Goal: Task Accomplishment & Management: Complete application form

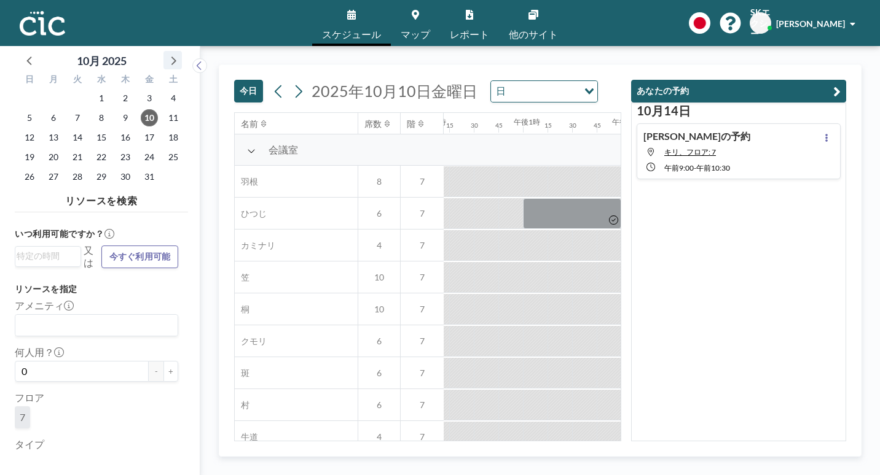
scroll to position [0, 1358]
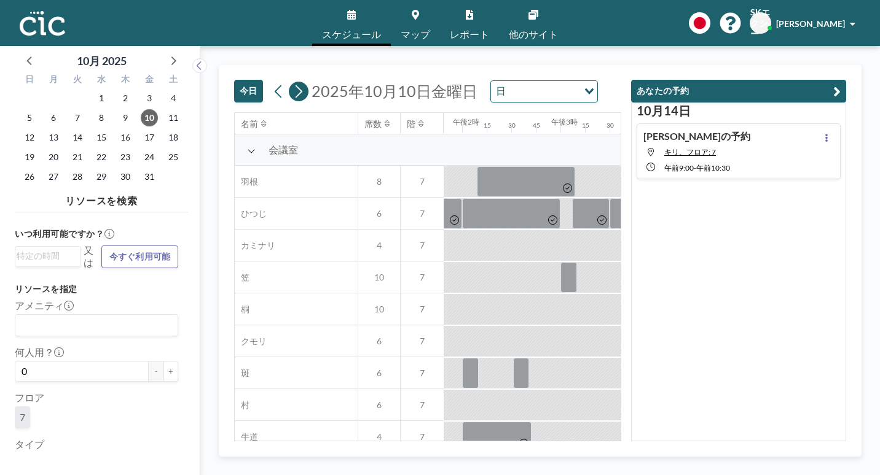
click at [292, 82] on icon at bounding box center [298, 91] width 12 height 18
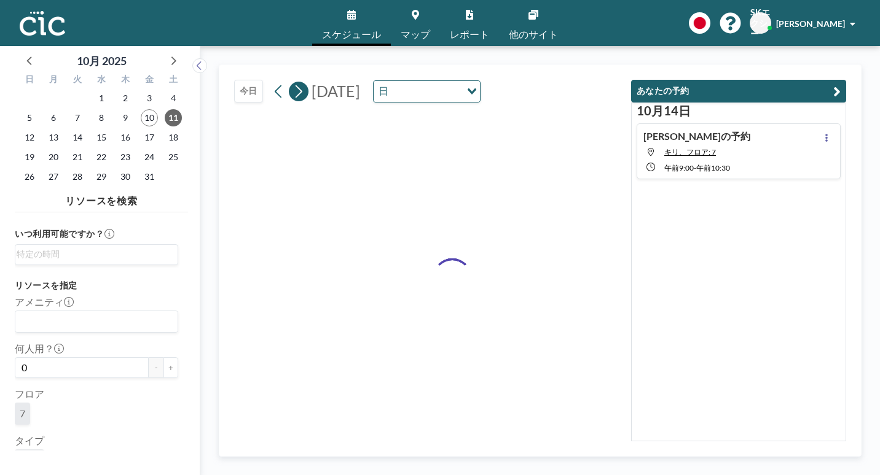
click at [292, 82] on icon at bounding box center [298, 91] width 12 height 18
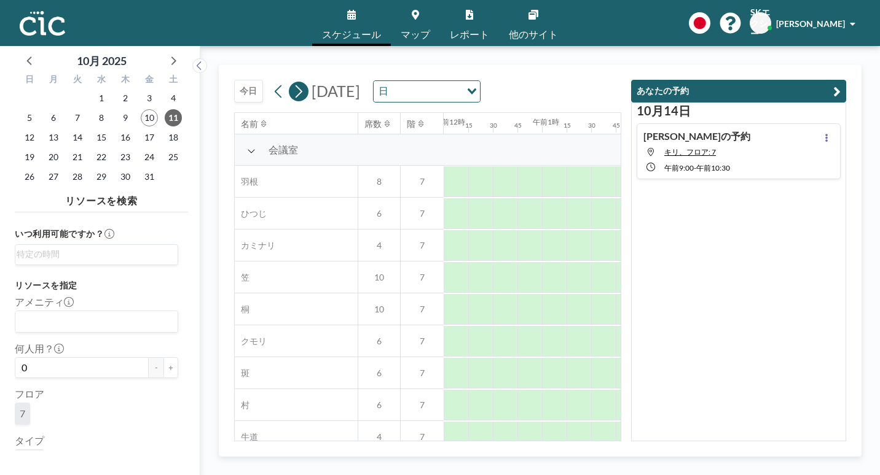
scroll to position [0, 0]
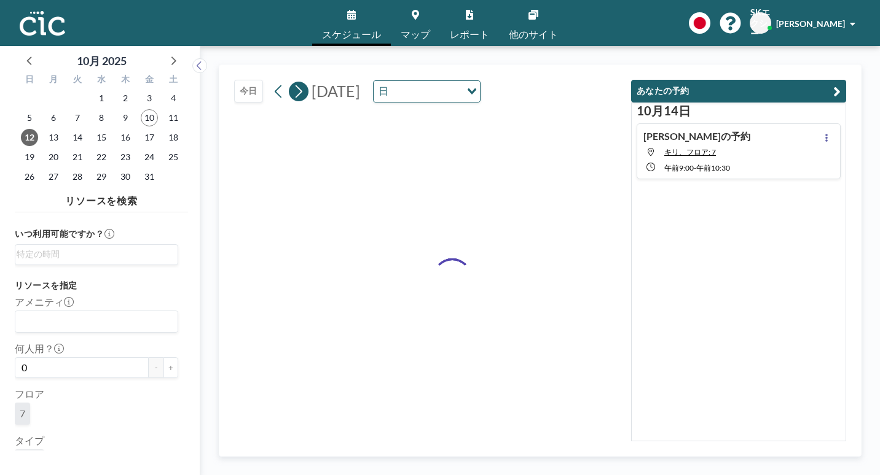
click at [292, 82] on icon at bounding box center [298, 91] width 12 height 18
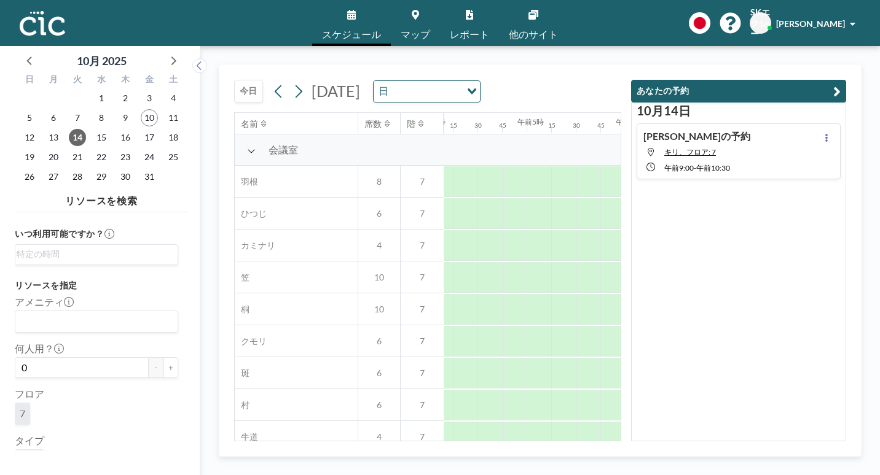
scroll to position [0, 619]
click at [710, 294] on div at bounding box center [783, 309] width 147 height 31
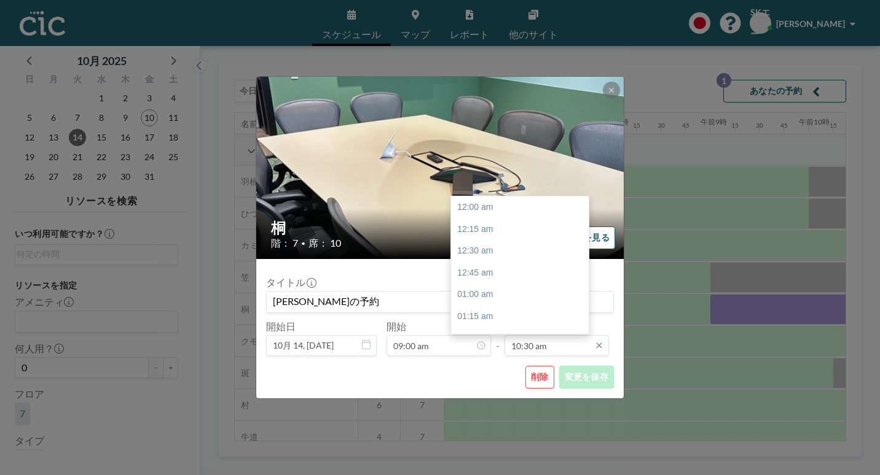
scroll to position [824, 0]
click at [516, 335] on div "午前11時00分" at bounding box center [523, 346] width 144 height 22
type input "11:00 am"
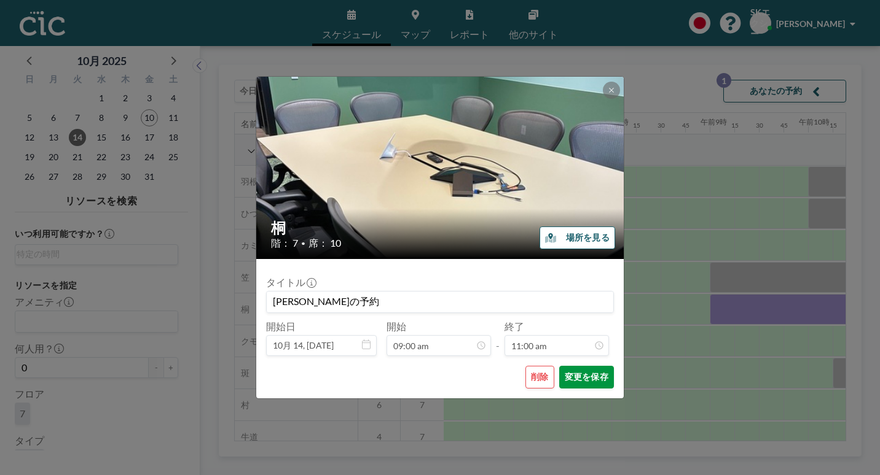
scroll to position [863, 0]
click at [565, 372] on font "変更を保存" at bounding box center [587, 378] width 44 height 12
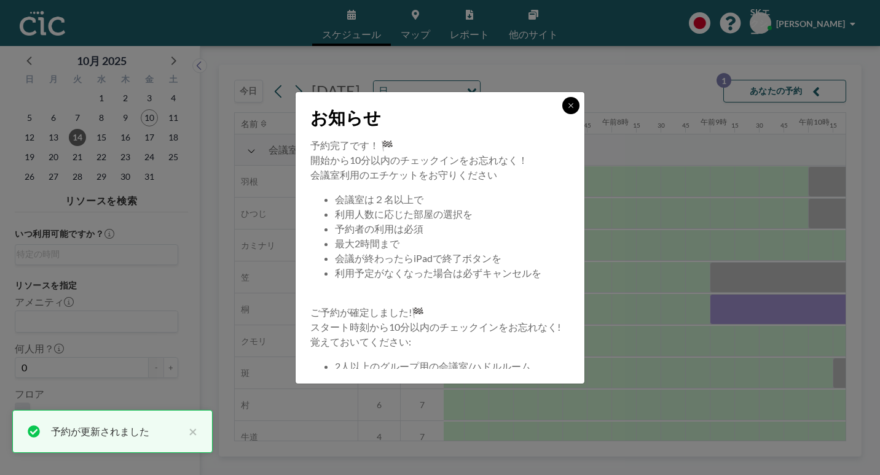
click at [562, 114] on button at bounding box center [570, 105] width 17 height 17
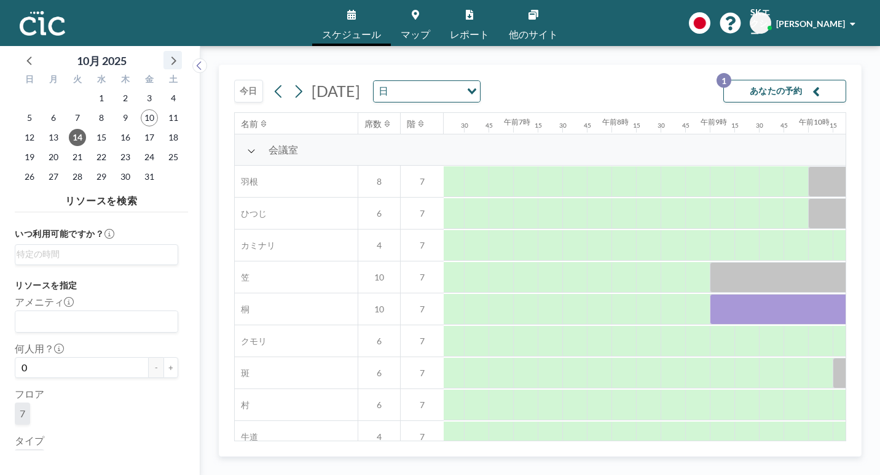
click at [165, 52] on icon at bounding box center [173, 60] width 16 height 16
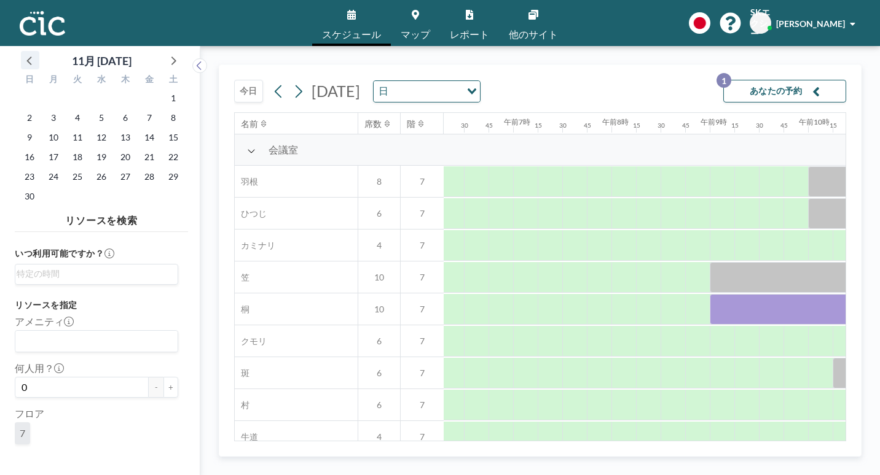
click at [22, 53] on icon at bounding box center [30, 60] width 16 height 16
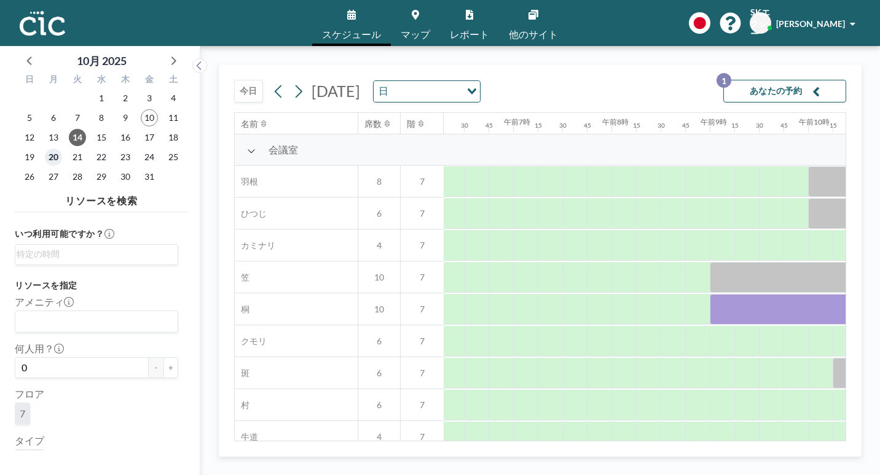
click at [45, 149] on span "20" at bounding box center [53, 157] width 17 height 17
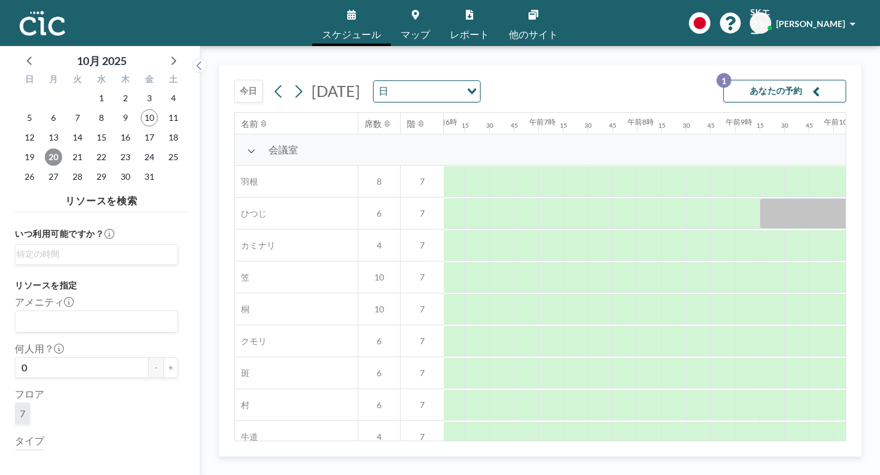
scroll to position [0, 619]
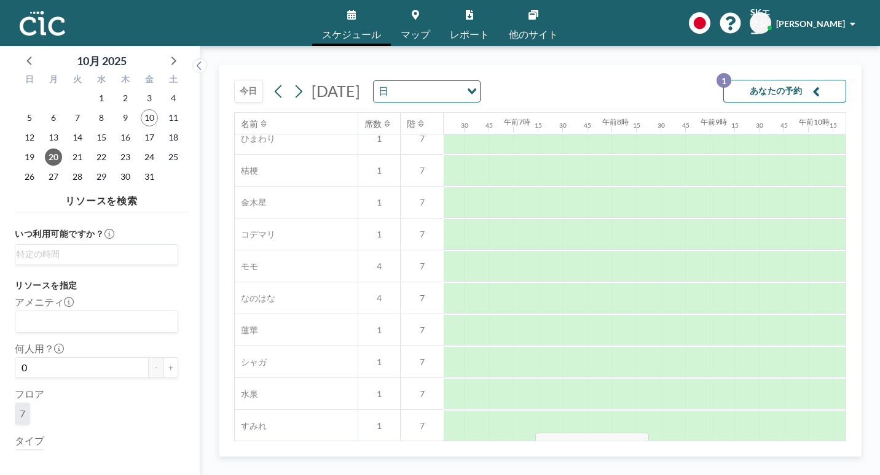
drag, startPoint x: 518, startPoint y: 440, endPoint x: 531, endPoint y: 445, distance: 14.4
click at [531, 441] on div "名前 席数 階 午前12時 15 30 45 午前1時 15 30 45 午前2時 15 30 45 午前3時 15 30 45 午前4時 15 30 45 …" at bounding box center [540, 277] width 611 height 328
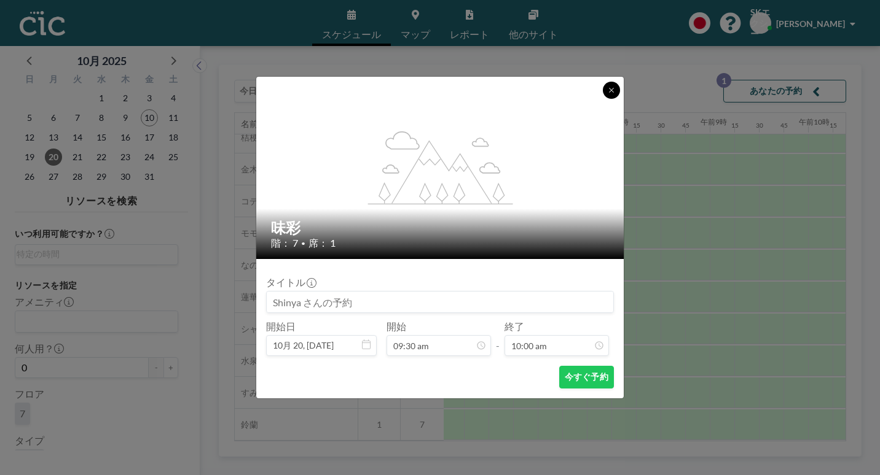
click at [603, 99] on button at bounding box center [611, 90] width 17 height 17
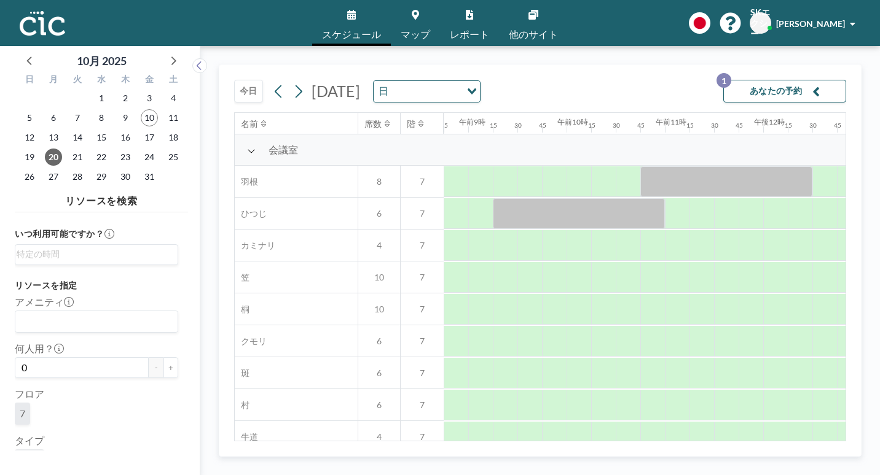
scroll to position [0, 914]
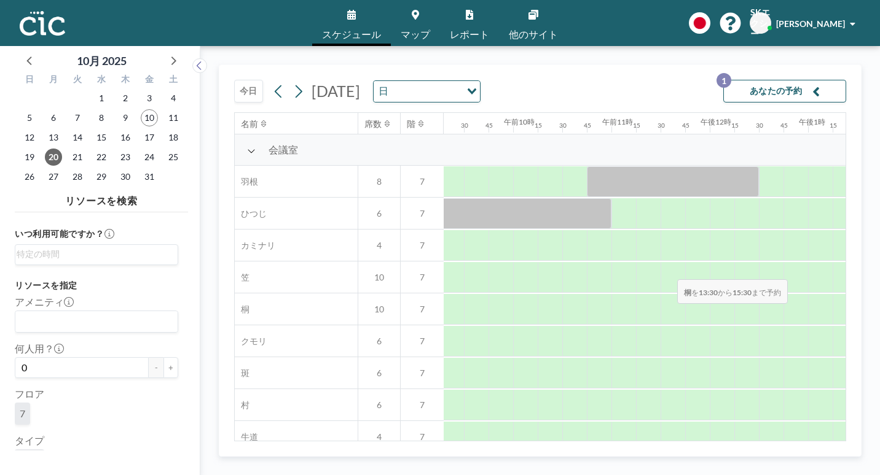
drag, startPoint x: 529, startPoint y: 248, endPoint x: 673, endPoint y: 250, distance: 144.4
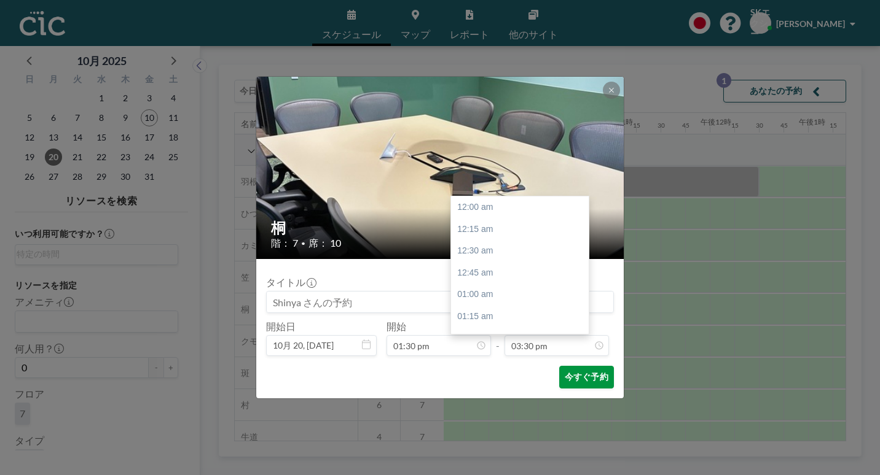
scroll to position [1216, 0]
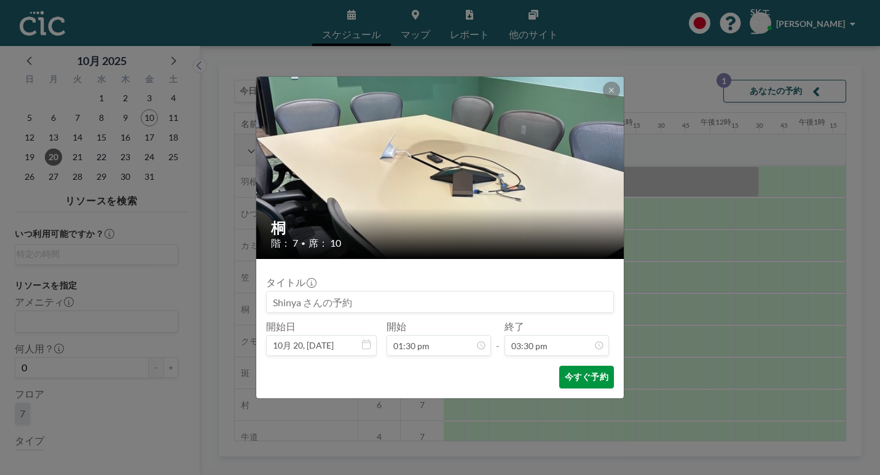
click at [565, 372] on font "今すぐ予約" at bounding box center [587, 378] width 44 height 12
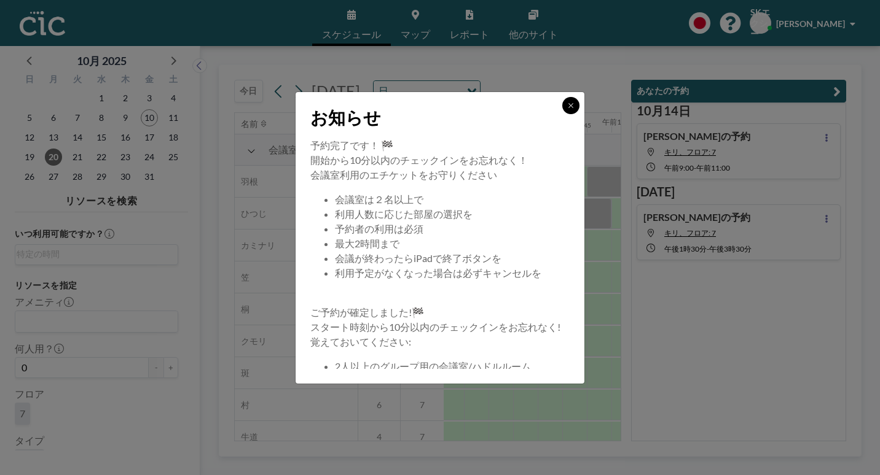
click at [567, 109] on icon at bounding box center [570, 105] width 7 height 7
